Goal: Information Seeking & Learning: Learn about a topic

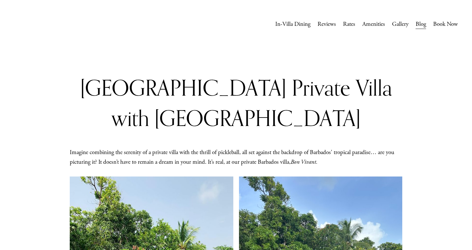
click at [343, 23] on link "Rates" at bounding box center [349, 24] width 12 height 11
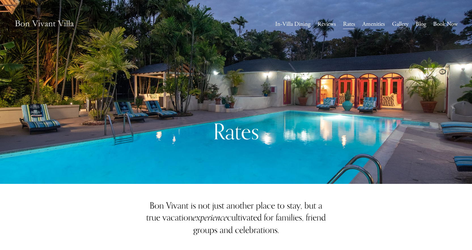
click at [44, 22] on img at bounding box center [44, 24] width 60 height 20
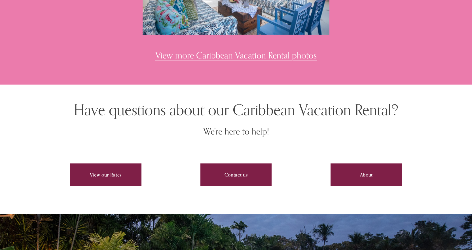
scroll to position [1869, 0]
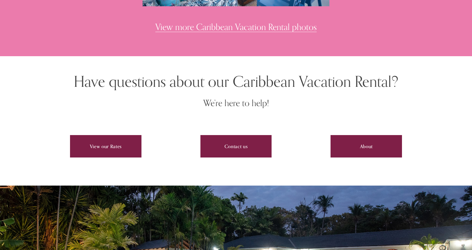
click at [87, 148] on link "View our Rates" at bounding box center [105, 146] width 71 height 22
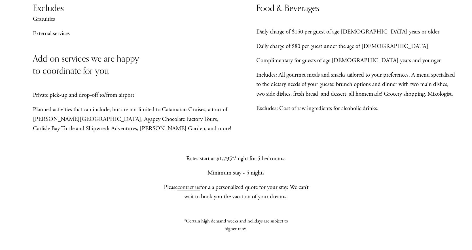
scroll to position [453, 0]
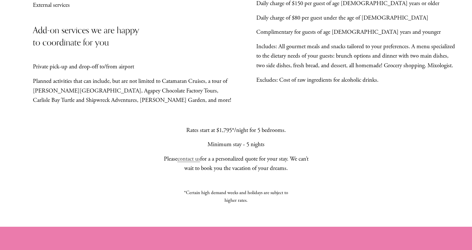
click at [198, 162] on link "contact us" at bounding box center [188, 158] width 23 height 7
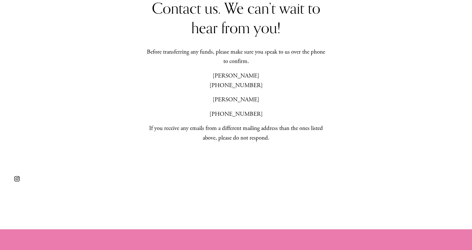
scroll to position [226, 0]
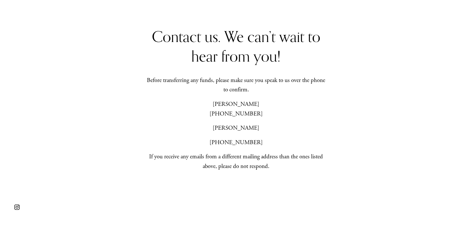
click at [235, 111] on p "Beth (202) 365-3333" at bounding box center [235, 108] width 183 height 19
click at [235, 105] on p "Beth (202) 365-3333" at bounding box center [235, 108] width 183 height 19
click at [237, 116] on p "Beth (202) 365-3333" at bounding box center [235, 108] width 183 height 19
click at [241, 142] on p "(202) 365-5609" at bounding box center [235, 143] width 183 height 10
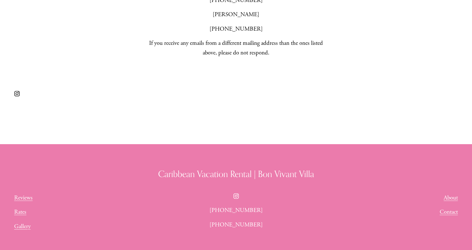
scroll to position [396, 0]
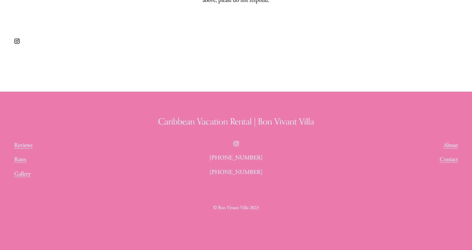
click at [451, 156] on link "Contact" at bounding box center [448, 160] width 18 height 10
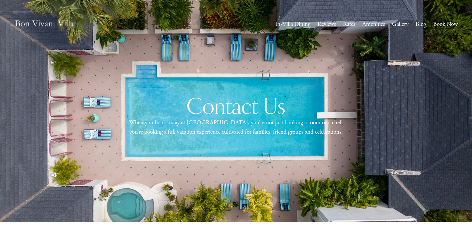
click at [369, 23] on link "Amenities" at bounding box center [373, 24] width 23 height 11
click at [423, 25] on link "Blog" at bounding box center [420, 24] width 10 height 11
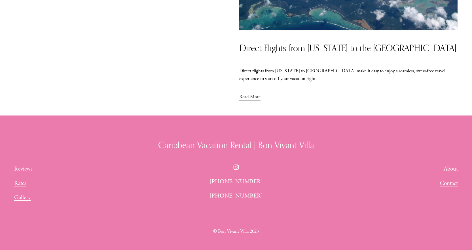
scroll to position [818, 0]
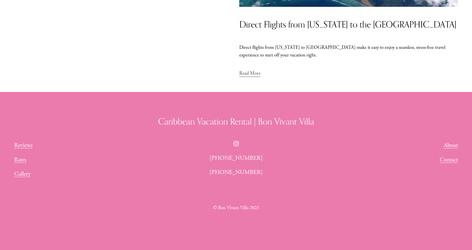
click at [449, 159] on link "Contact" at bounding box center [448, 160] width 18 height 10
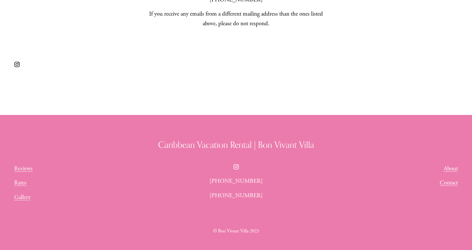
scroll to position [396, 0]
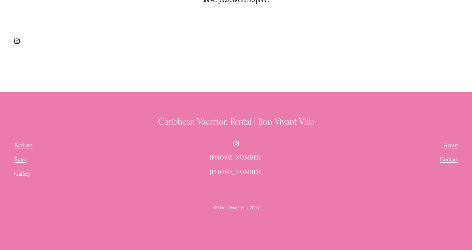
click at [20, 144] on link "Reviews" at bounding box center [23, 145] width 18 height 10
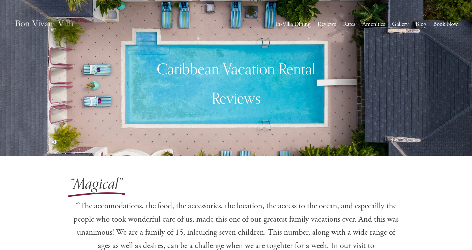
scroll to position [113, 0]
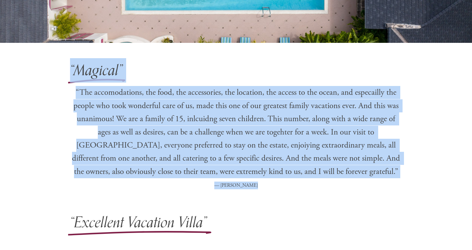
drag, startPoint x: 260, startPoint y: 188, endPoint x: 54, endPoint y: 72, distance: 236.0
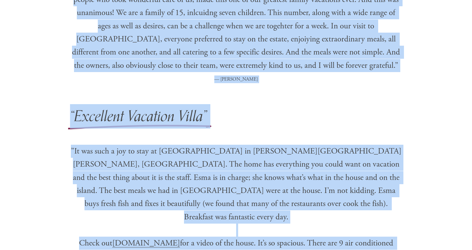
scroll to position [222, 0]
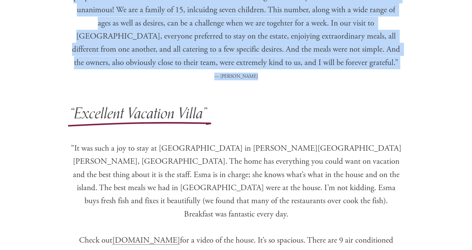
drag, startPoint x: 25, startPoint y: 182, endPoint x: 258, endPoint y: 76, distance: 255.8
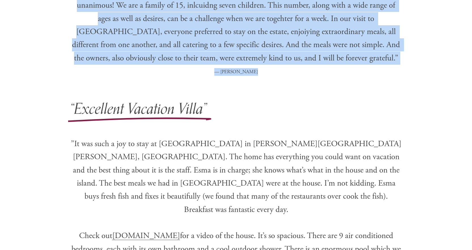
scroll to position [283, 0]
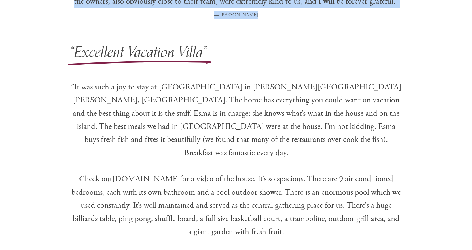
drag, startPoint x: 65, startPoint y: 52, endPoint x: 356, endPoint y: 220, distance: 335.7
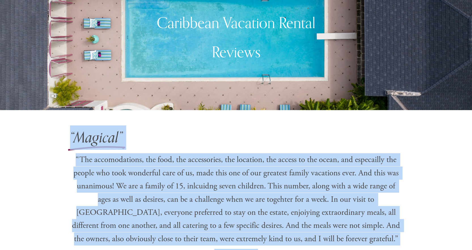
scroll to position [0, 0]
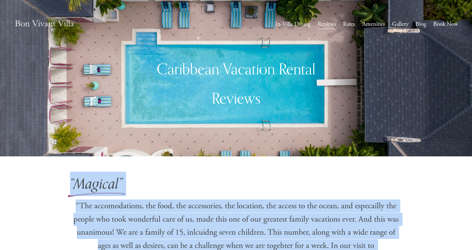
click at [373, 22] on link "Amenities" at bounding box center [373, 24] width 23 height 11
click at [349, 23] on link "Rates" at bounding box center [349, 24] width 12 height 11
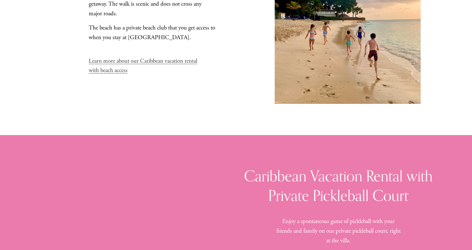
scroll to position [2662, 0]
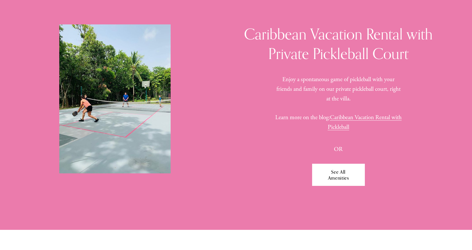
click at [340, 179] on link "See All Amenities" at bounding box center [338, 174] width 53 height 22
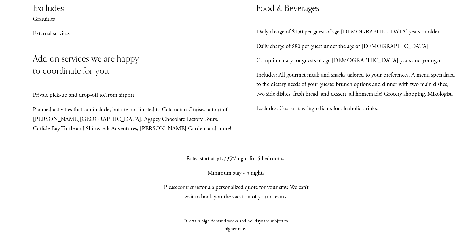
scroll to position [453, 0]
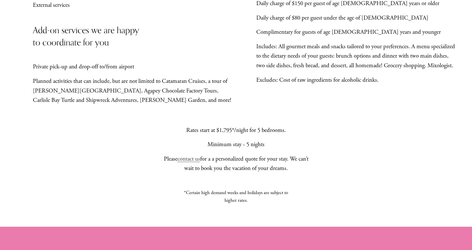
click at [191, 162] on link "contact us" at bounding box center [188, 158] width 23 height 7
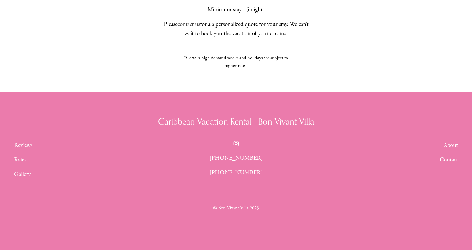
scroll to position [565, 0]
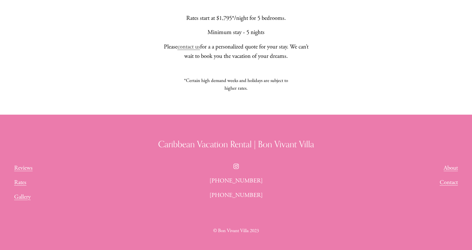
click at [456, 171] on link "About" at bounding box center [450, 168] width 14 height 10
click at [23, 201] on link "Gallery" at bounding box center [22, 197] width 16 height 10
click at [22, 171] on link "Reviews" at bounding box center [23, 168] width 18 height 10
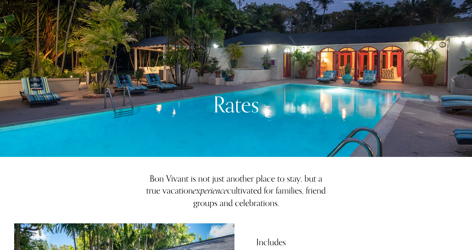
scroll to position [0, 0]
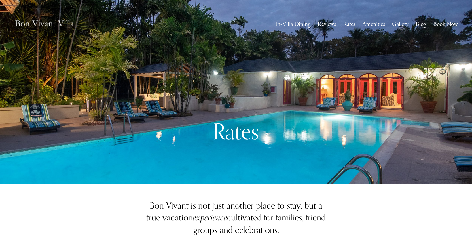
click at [297, 24] on link "In-Villa Dining" at bounding box center [292, 24] width 35 height 11
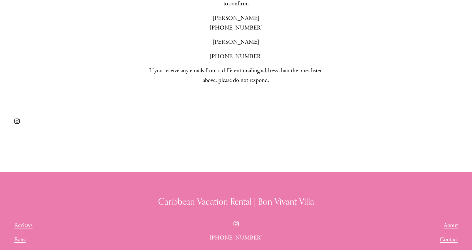
scroll to position [396, 0]
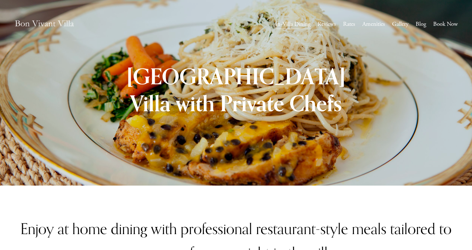
click at [49, 20] on img at bounding box center [44, 24] width 60 height 20
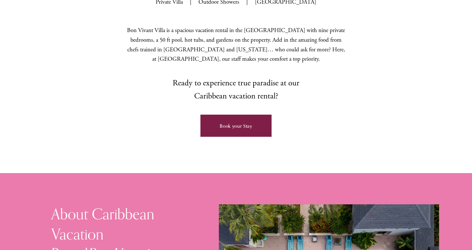
scroll to position [368, 0]
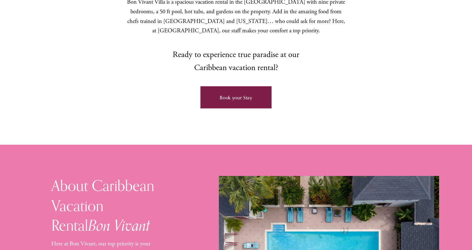
click at [241, 86] on link "Book your Stay" at bounding box center [235, 97] width 71 height 22
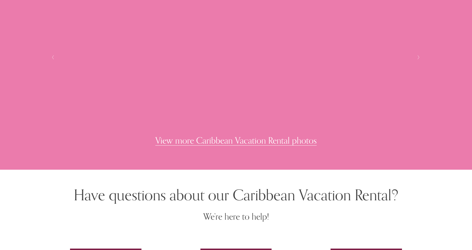
scroll to position [1728, 0]
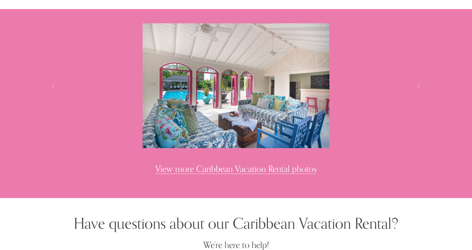
click at [244, 169] on link "View more Caribbean Vacation Rental photos" at bounding box center [235, 168] width 161 height 10
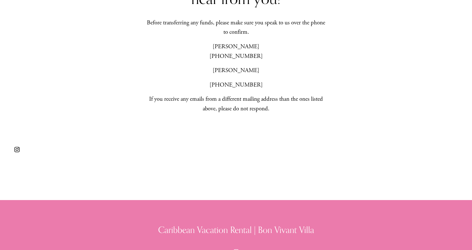
scroll to position [396, 0]
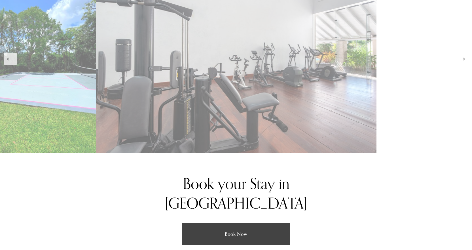
scroll to position [1093, 0]
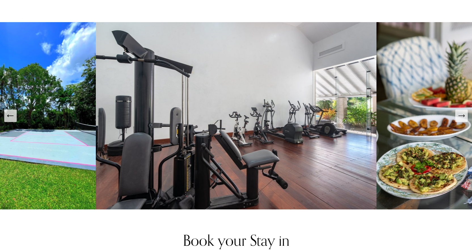
click at [462, 113] on icon "Next Slide" at bounding box center [461, 116] width 8 height 8
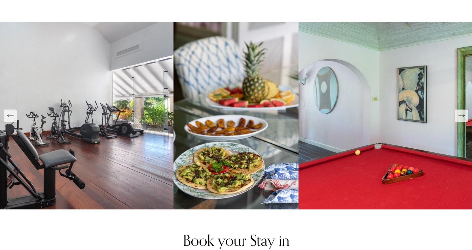
click at [462, 113] on icon "Next Slide" at bounding box center [461, 116] width 8 height 8
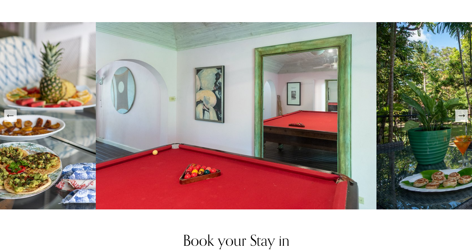
click at [462, 113] on icon "Next Slide" at bounding box center [461, 116] width 8 height 8
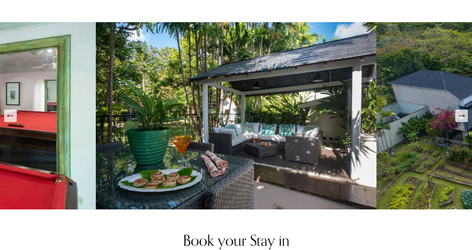
click at [462, 112] on icon "Next Slide" at bounding box center [461, 116] width 8 height 8
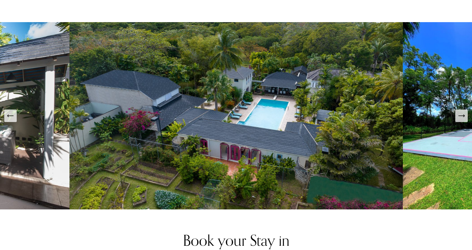
click at [462, 112] on icon "Next Slide" at bounding box center [461, 116] width 8 height 8
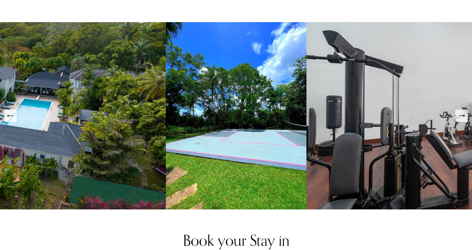
click at [462, 112] on icon "Next Slide" at bounding box center [461, 116] width 8 height 8
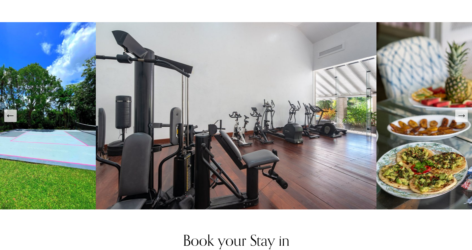
click at [462, 112] on icon "Next Slide" at bounding box center [461, 116] width 8 height 8
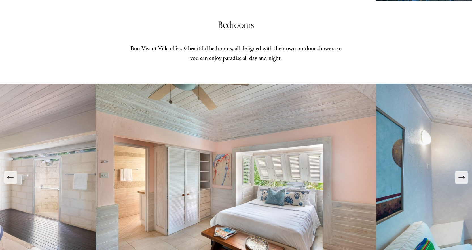
scroll to position [810, 0]
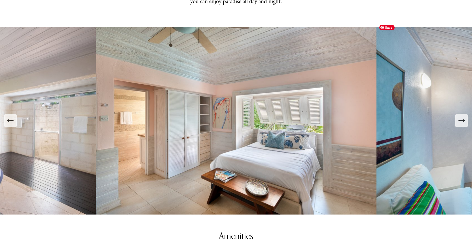
click at [466, 115] on button "Next Slide" at bounding box center [461, 120] width 12 height 12
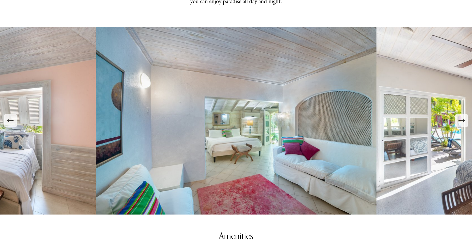
click at [466, 115] on button "Next Slide" at bounding box center [461, 120] width 12 height 12
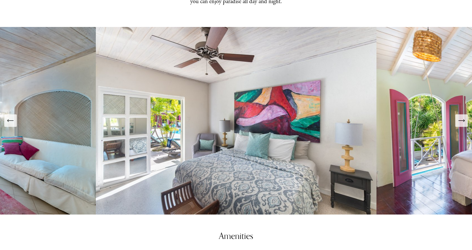
click at [466, 115] on button "Next Slide" at bounding box center [461, 120] width 12 height 12
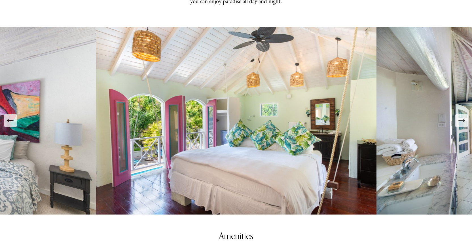
click at [466, 115] on button "Next Slide" at bounding box center [461, 120] width 12 height 12
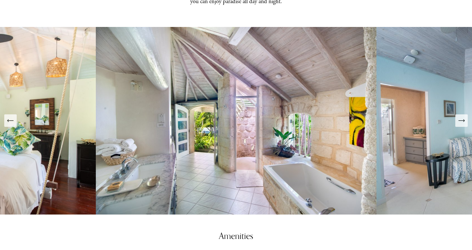
click at [464, 119] on icon "Next Slide" at bounding box center [463, 120] width 1 height 2
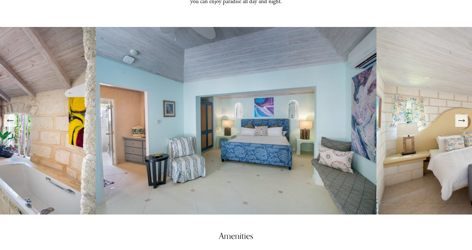
click at [464, 119] on icon "Next Slide" at bounding box center [463, 120] width 1 height 2
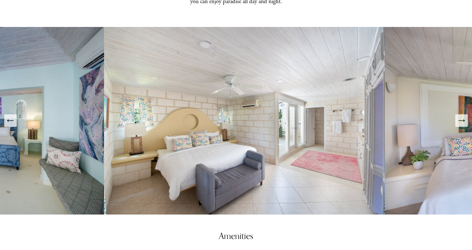
click at [464, 119] on icon "Next Slide" at bounding box center [463, 120] width 1 height 2
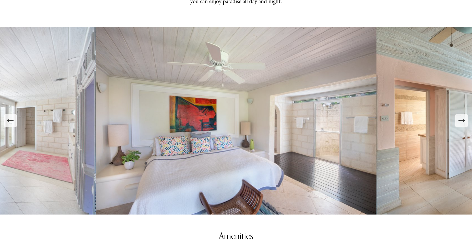
click at [464, 119] on icon "Next Slide" at bounding box center [463, 120] width 1 height 2
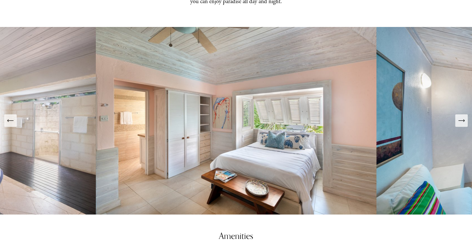
click at [464, 119] on icon "Next Slide" at bounding box center [463, 120] width 1 height 2
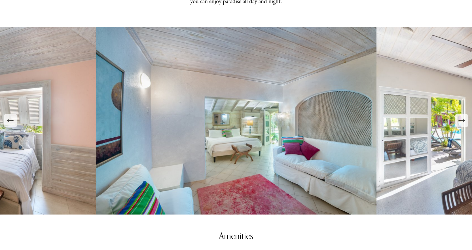
click at [464, 119] on icon "Next Slide" at bounding box center [463, 120] width 1 height 2
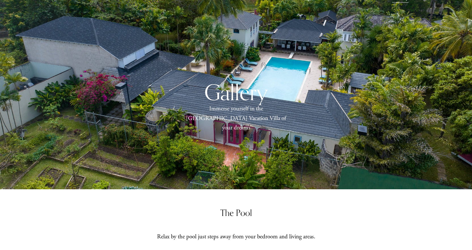
scroll to position [0, 0]
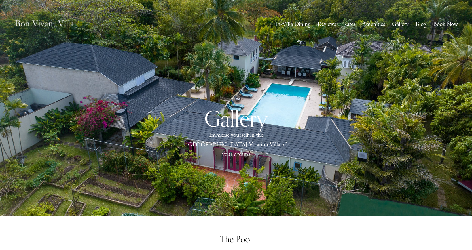
click at [46, 20] on img at bounding box center [44, 24] width 60 height 20
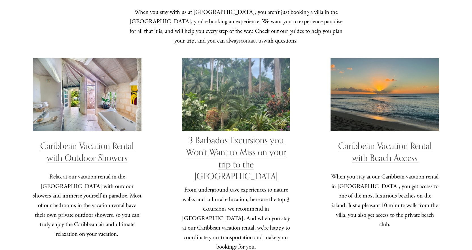
scroll to position [1476, 0]
